Goal: Check status: Check status

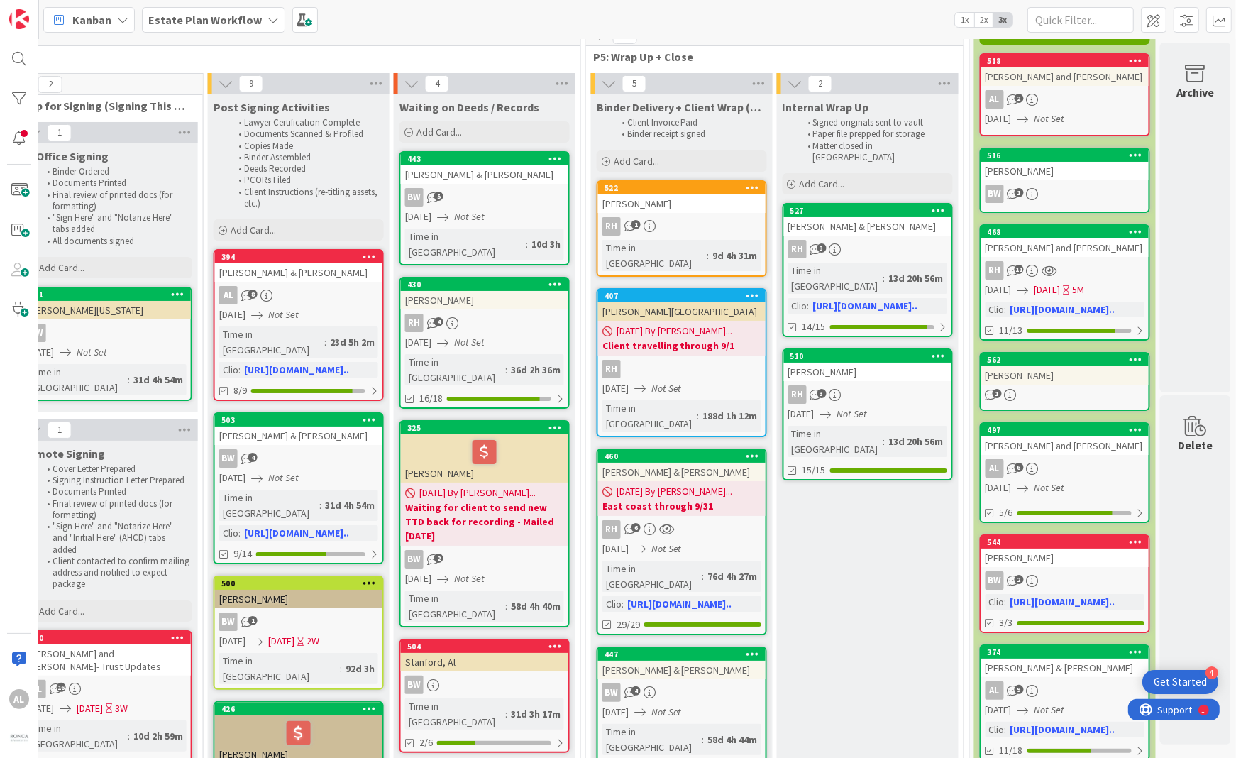
scroll to position [0, 2157]
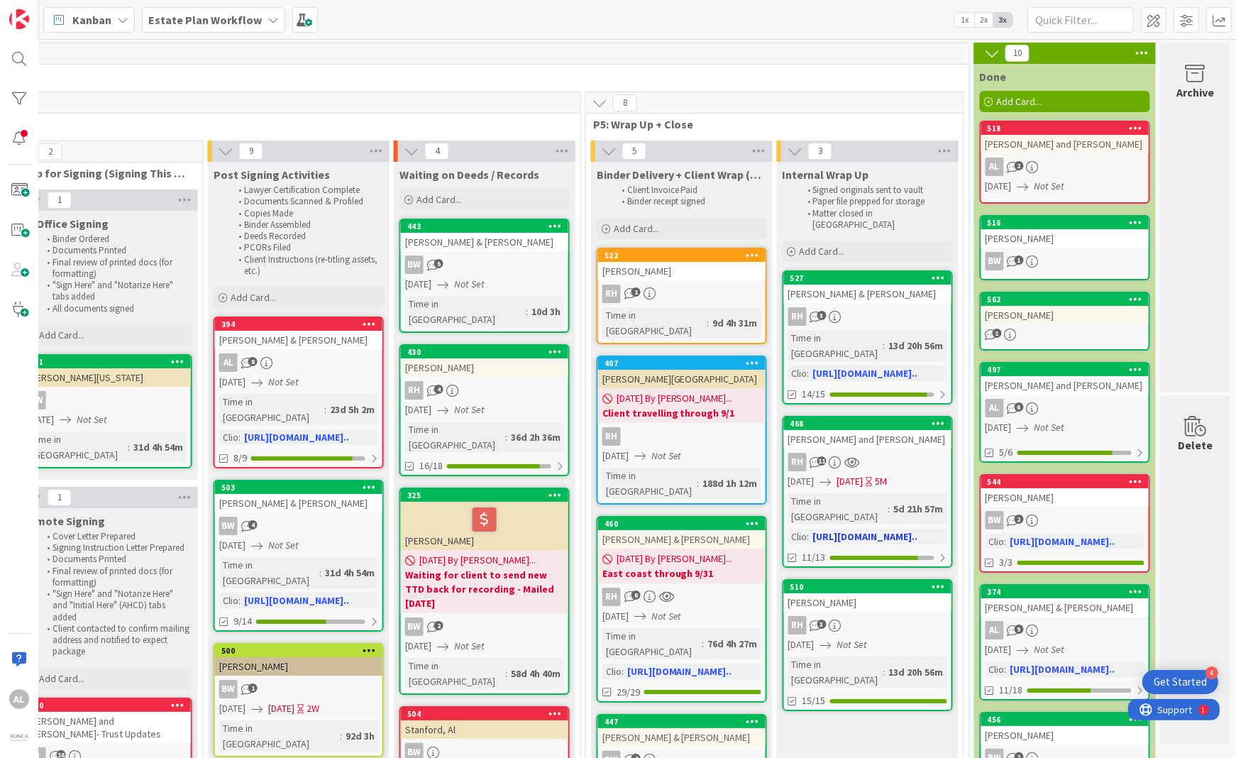
click at [896, 430] on div "[PERSON_NAME] and [PERSON_NAME]" at bounding box center [867, 439] width 167 height 18
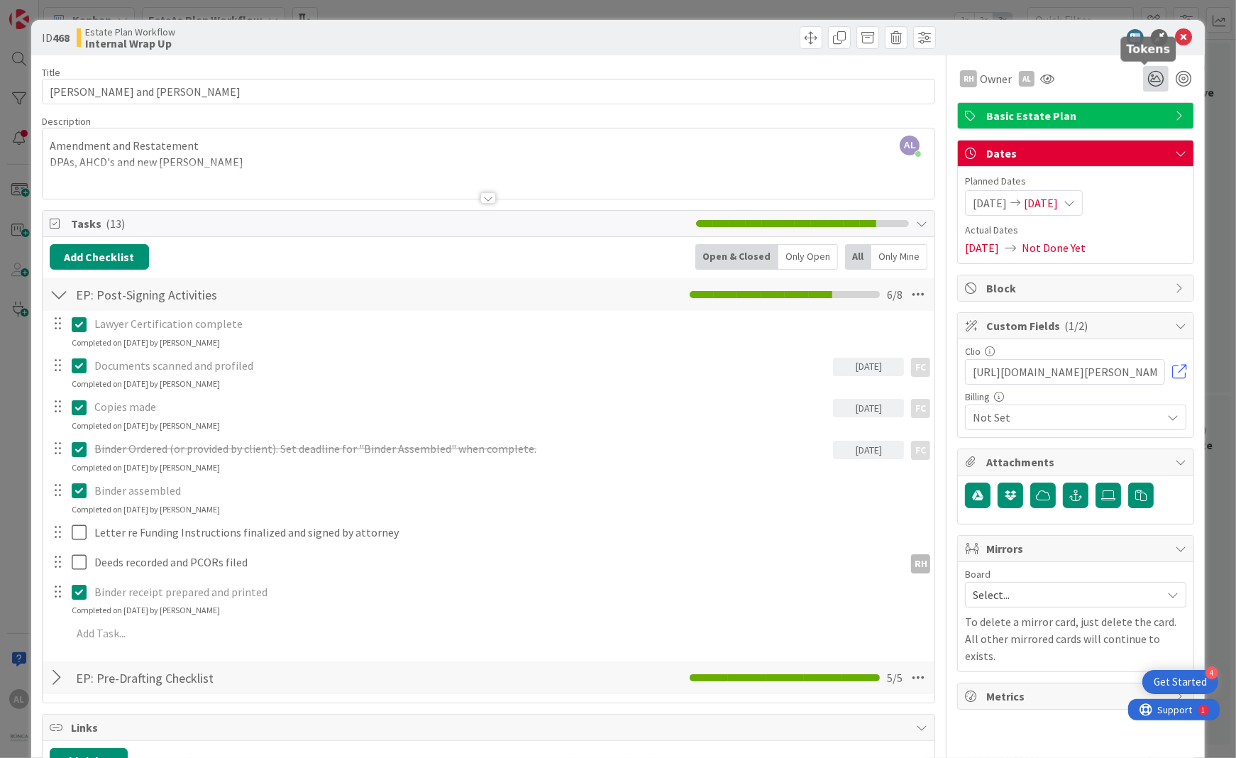
click at [1143, 80] on icon at bounding box center [1156, 79] width 26 height 26
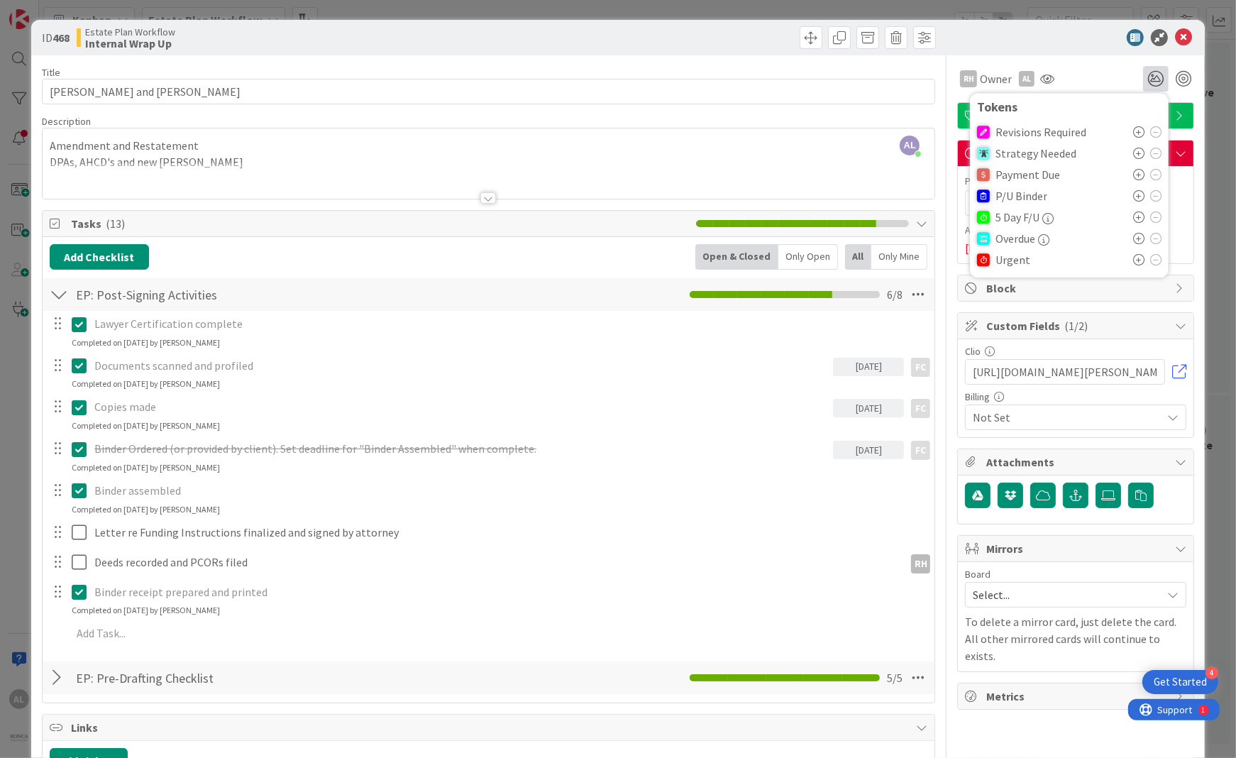
click at [1040, 174] on span "Payment Due" at bounding box center [1028, 174] width 65 height 13
click at [1133, 172] on icon at bounding box center [1138, 174] width 11 height 11
click at [614, 316] on p "Lawyer Certification complete" at bounding box center [509, 324] width 831 height 16
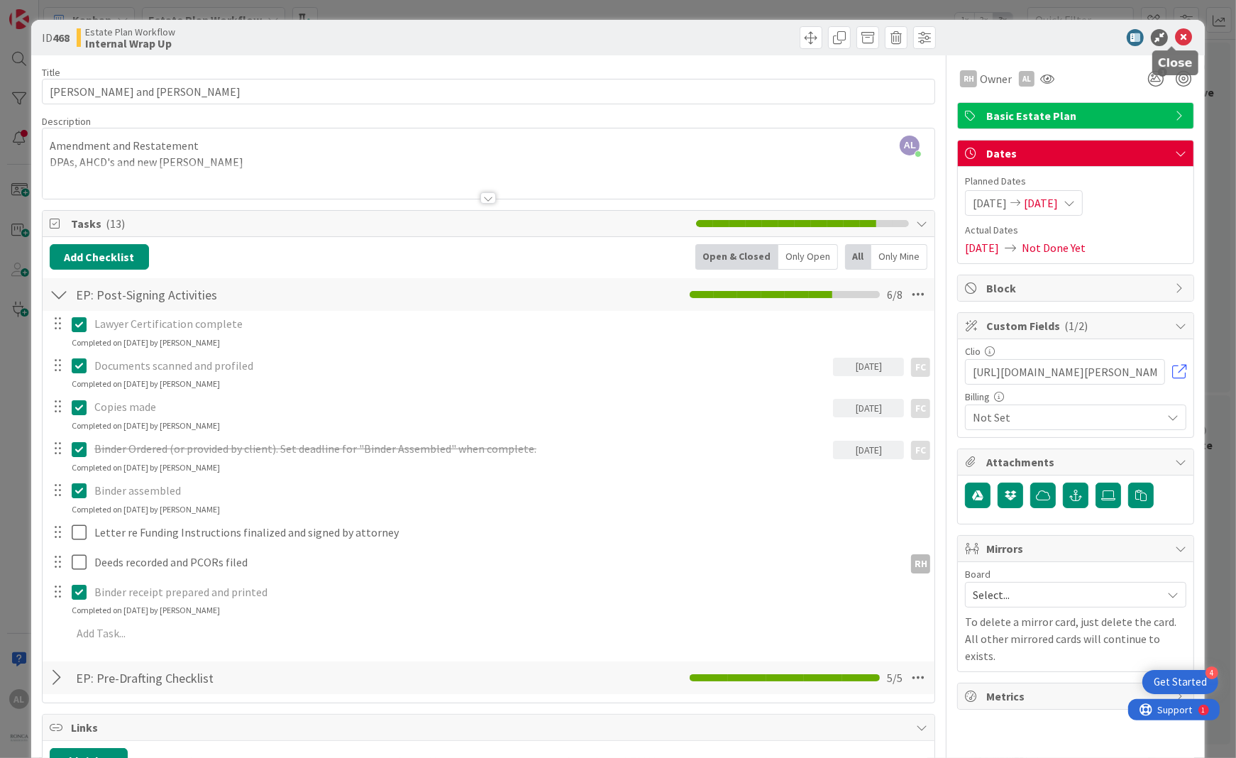
click at [1175, 37] on icon at bounding box center [1183, 37] width 17 height 17
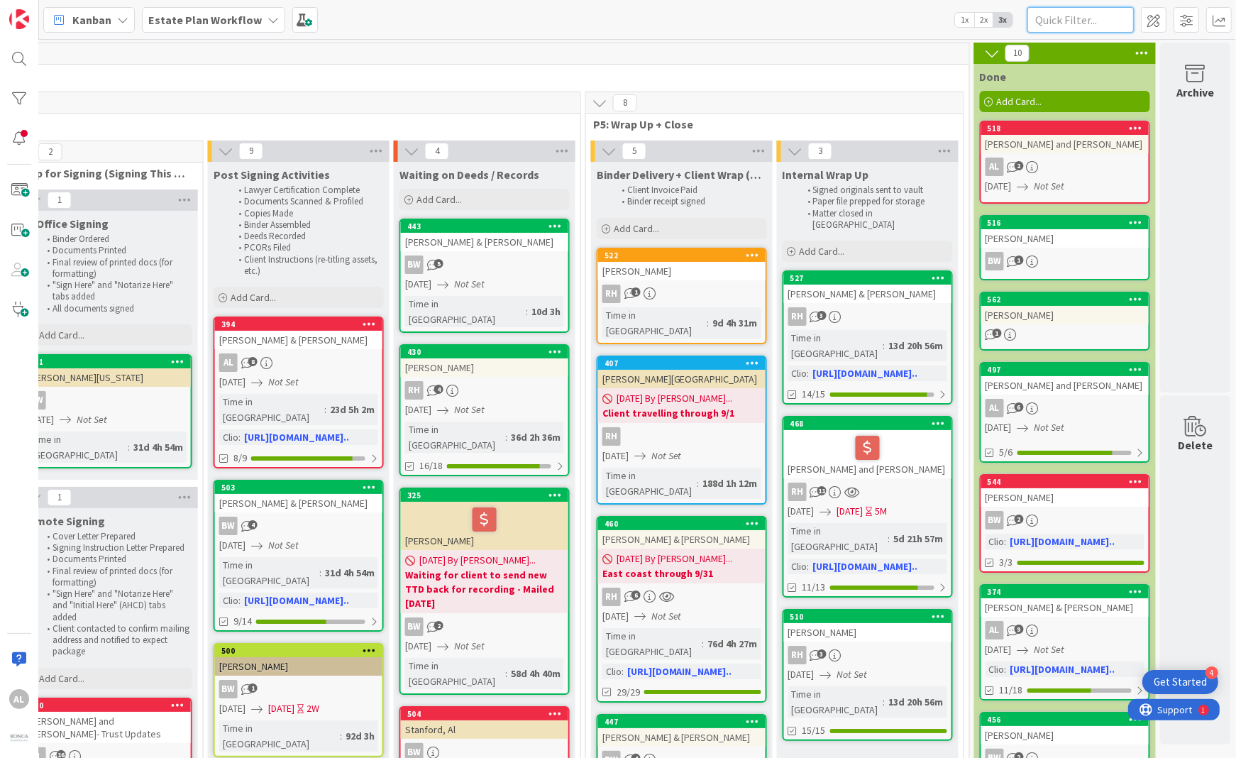
click at [1116, 18] on input "text" at bounding box center [1081, 20] width 106 height 26
type input "N"
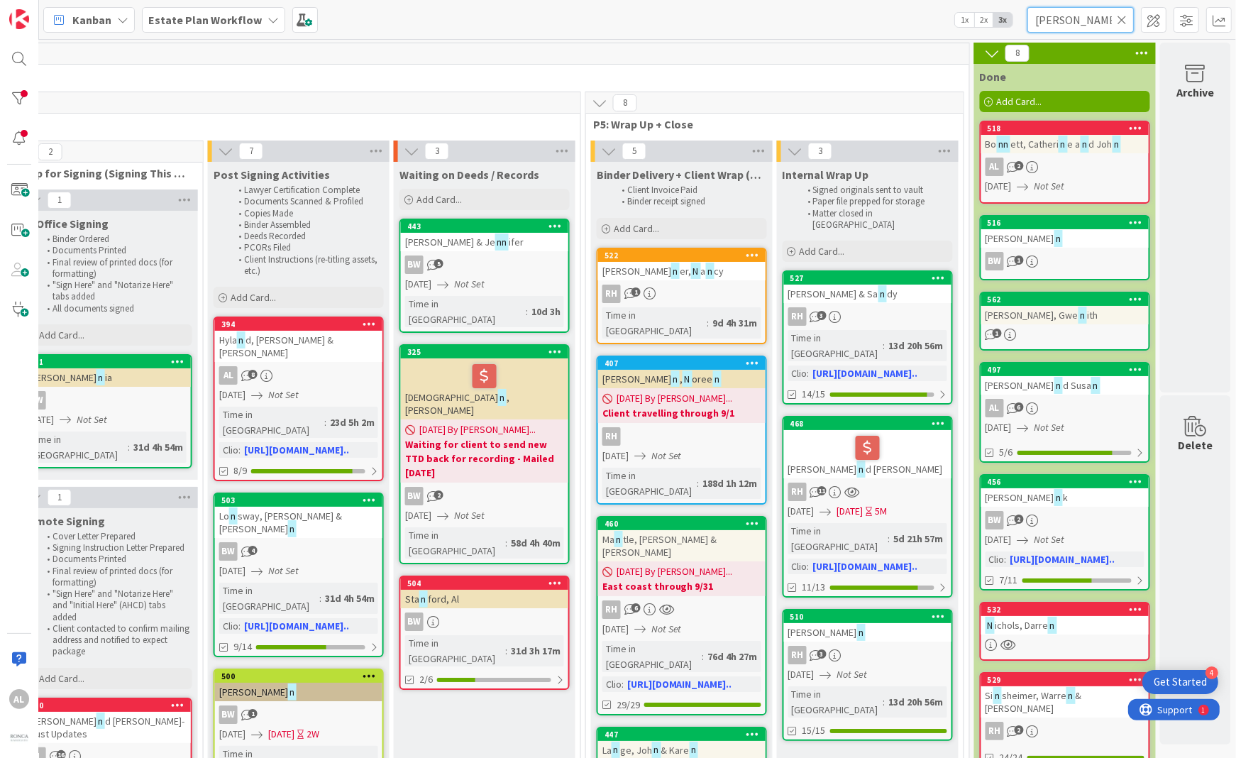
type input "[PERSON_NAME]"
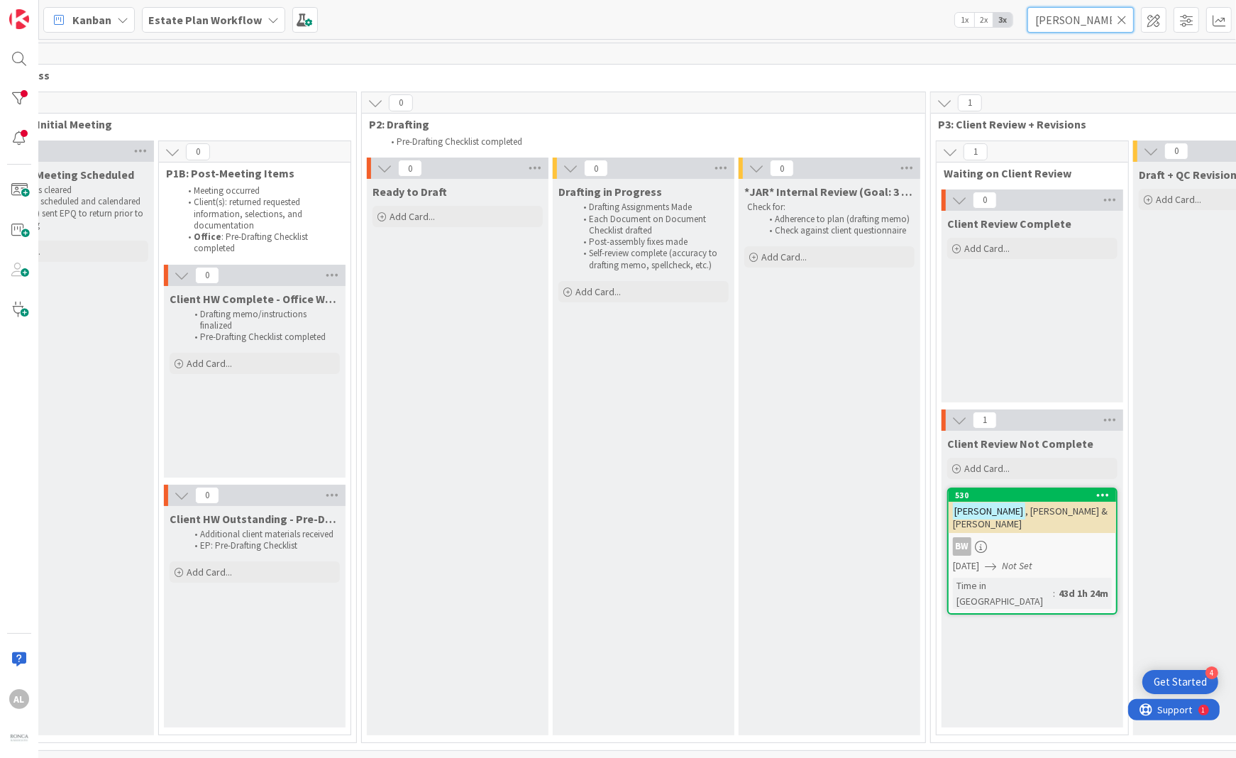
scroll to position [0, 582]
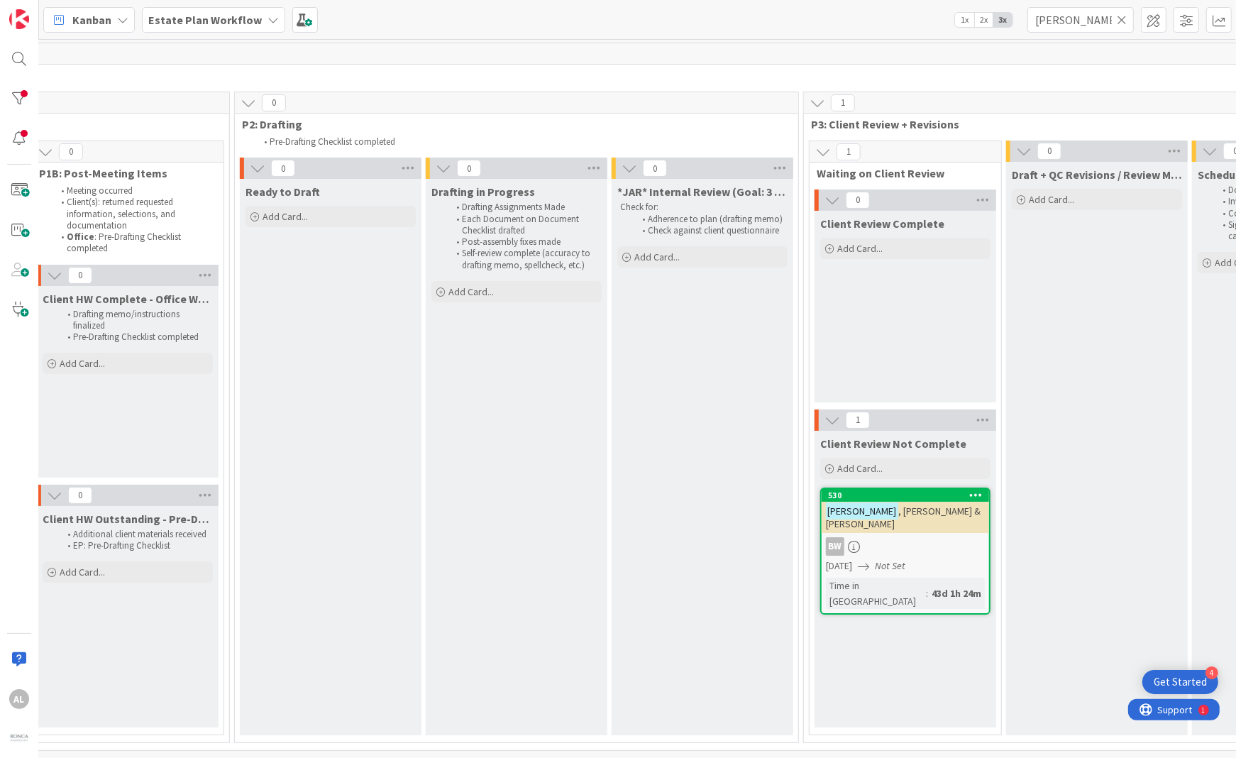
click at [956, 537] on div "BW" at bounding box center [905, 546] width 167 height 18
